Goal: Task Accomplishment & Management: Manage account settings

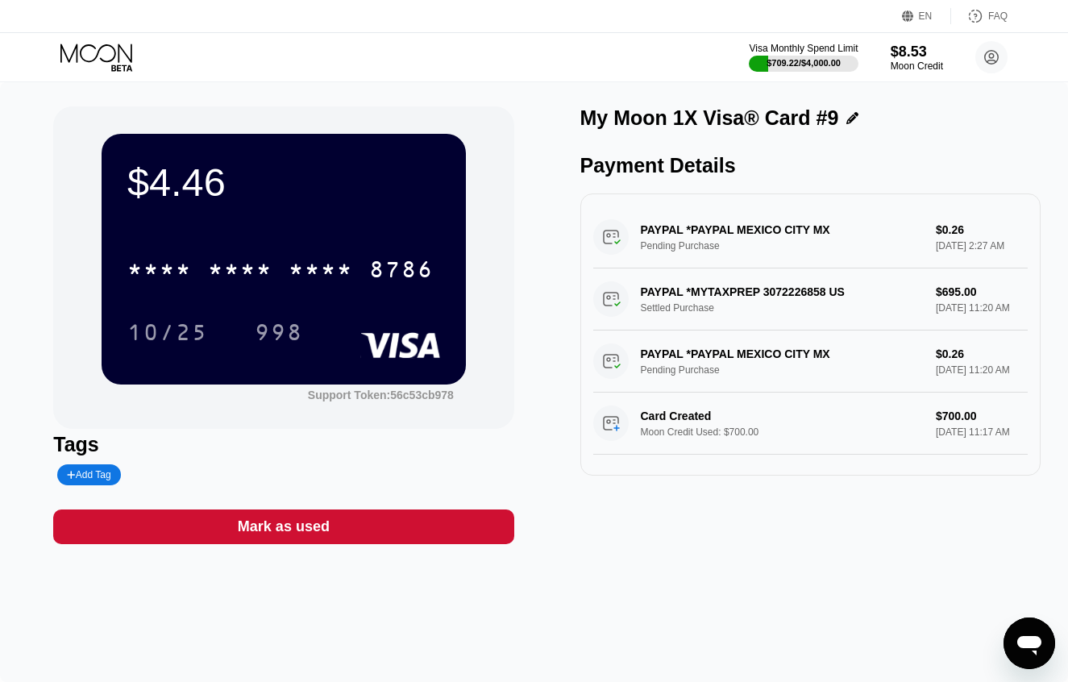
click at [344, 13] on div "EN Language Select an item Save FAQ" at bounding box center [534, 16] width 1068 height 33
